Goal: Task Accomplishment & Management: Use online tool/utility

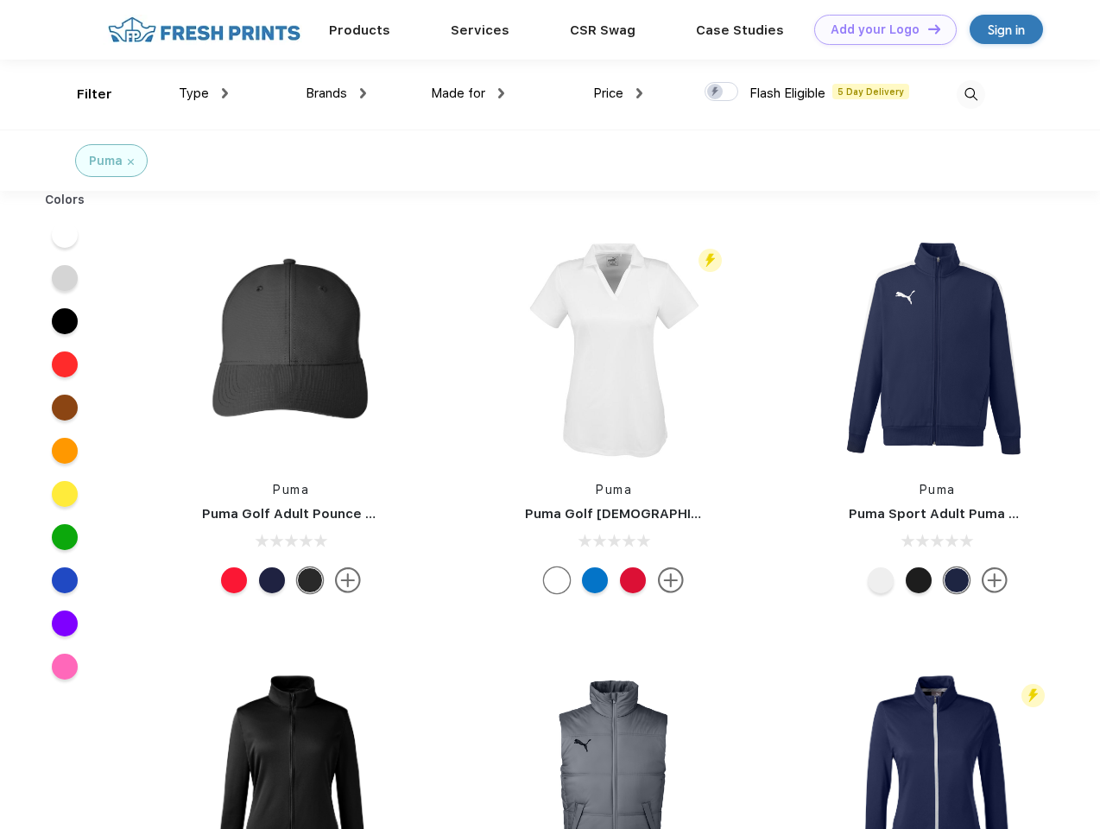
click at [879, 29] on link "Add your Logo Design Tool" at bounding box center [886, 30] width 143 height 30
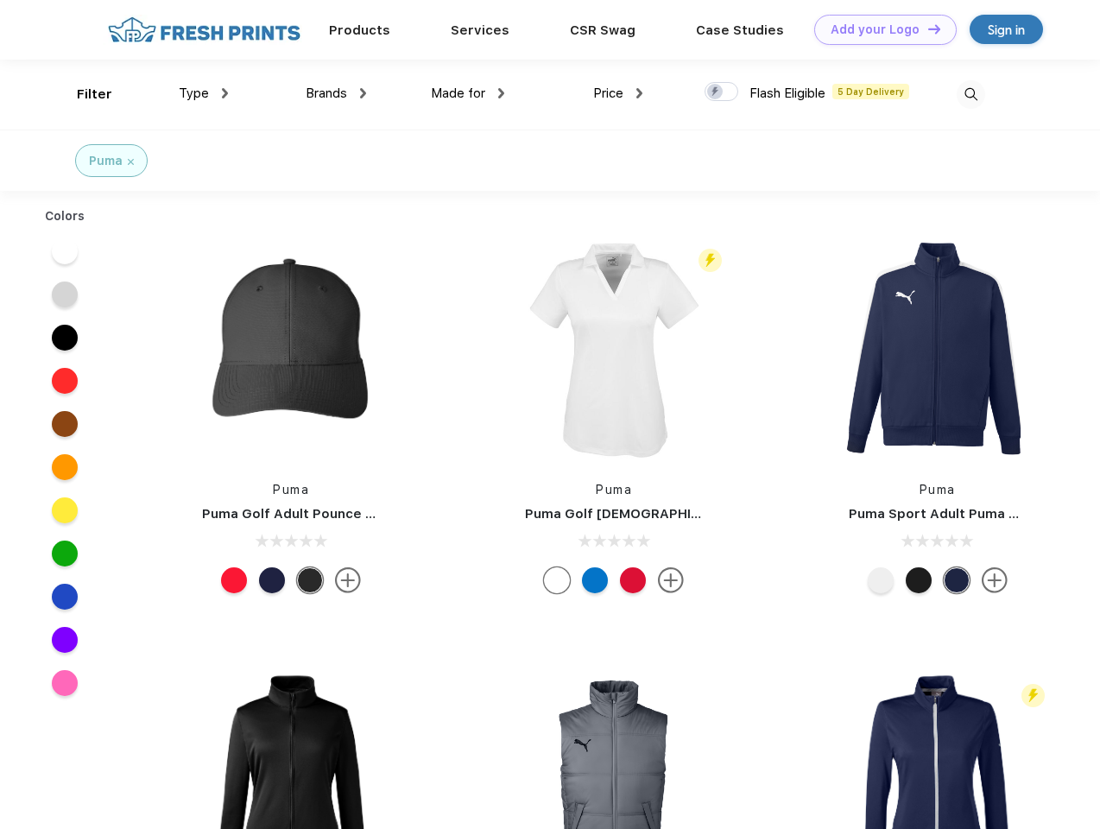
click at [0, 0] on div "Design Tool" at bounding box center [0, 0] width 0 height 0
click at [927, 29] on link "Add your Logo Design Tool" at bounding box center [886, 30] width 143 height 30
click at [83, 94] on div "Filter" at bounding box center [94, 95] width 35 height 20
click at [204, 93] on span "Type" at bounding box center [194, 94] width 30 height 16
click at [336, 93] on span "Brands" at bounding box center [326, 94] width 41 height 16
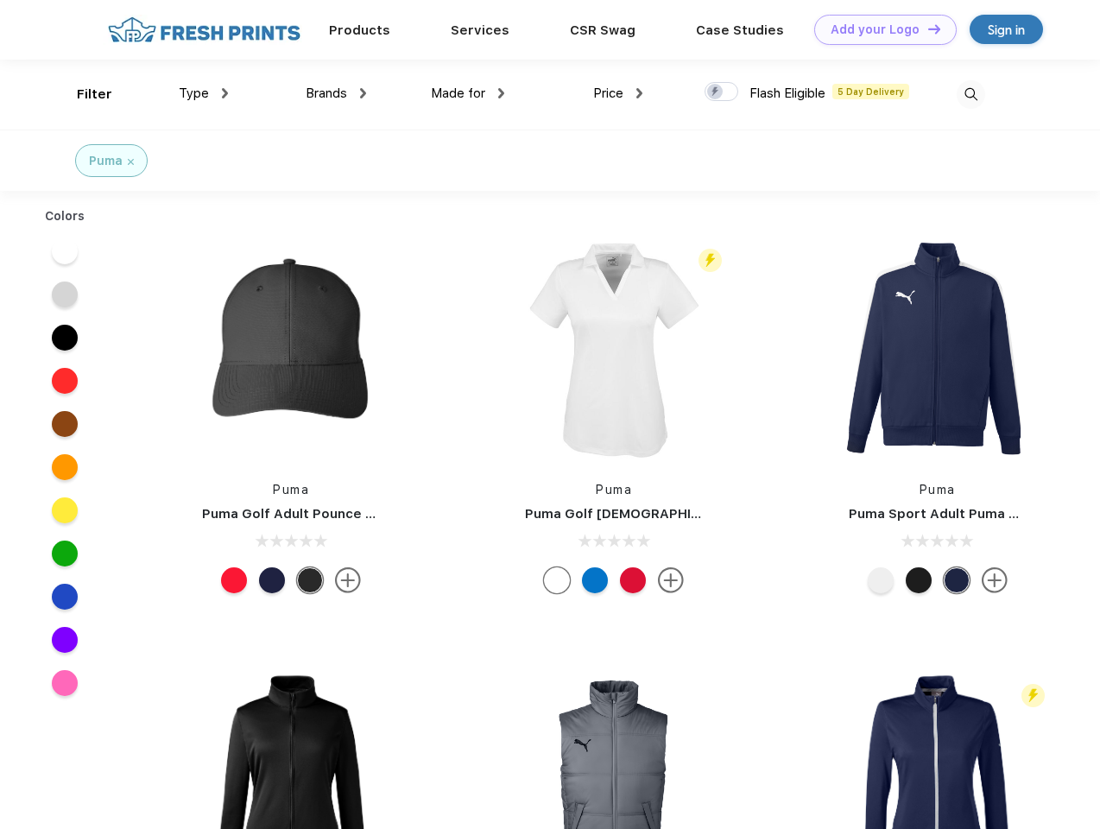
click at [468, 93] on span "Made for" at bounding box center [458, 94] width 54 height 16
click at [618, 93] on span "Price" at bounding box center [608, 94] width 30 height 16
click at [722, 92] on div at bounding box center [722, 91] width 34 height 19
click at [716, 92] on input "checkbox" at bounding box center [710, 86] width 11 height 11
click at [971, 94] on img at bounding box center [971, 94] width 29 height 29
